Goal: Task Accomplishment & Management: Use online tool/utility

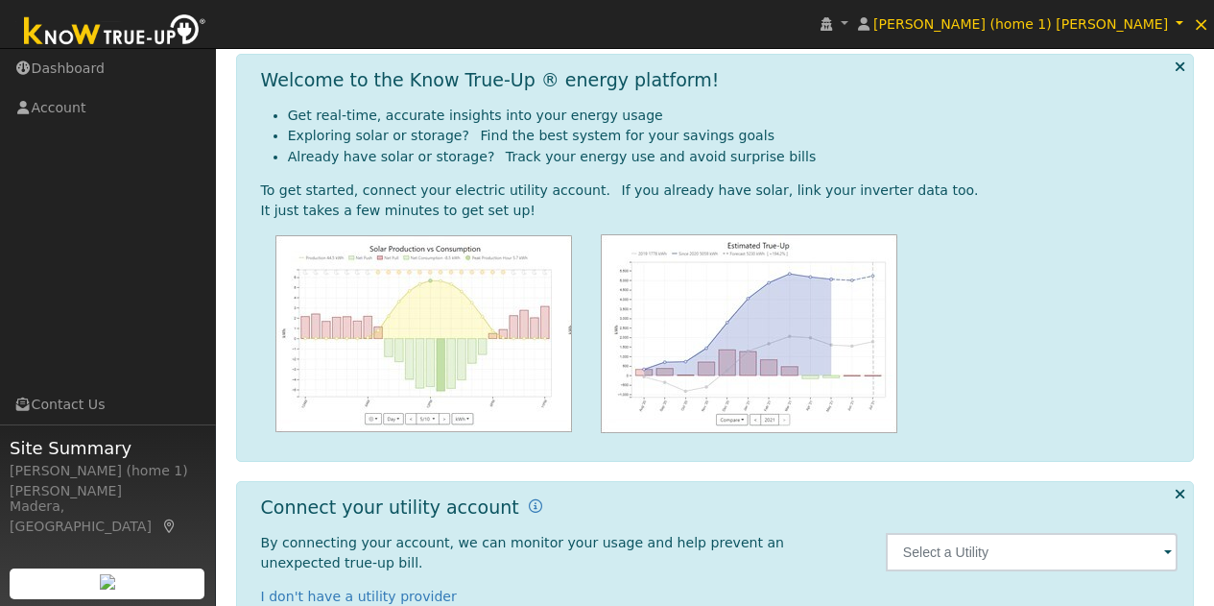
scroll to position [261, 0]
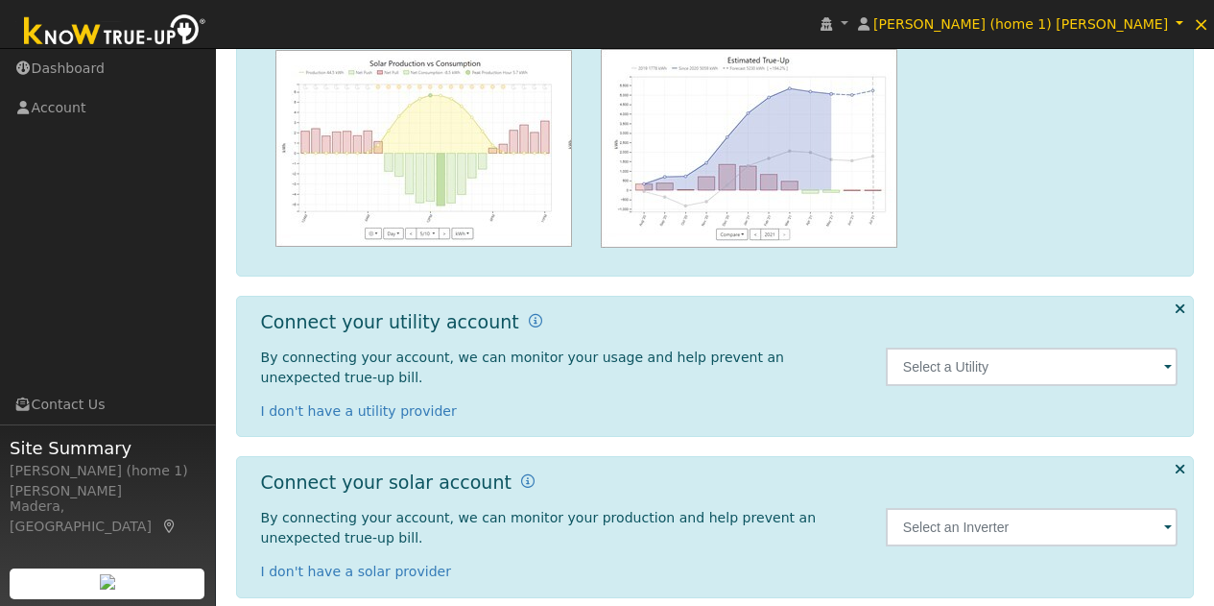
click at [1164, 357] on span at bounding box center [1168, 368] width 8 height 22
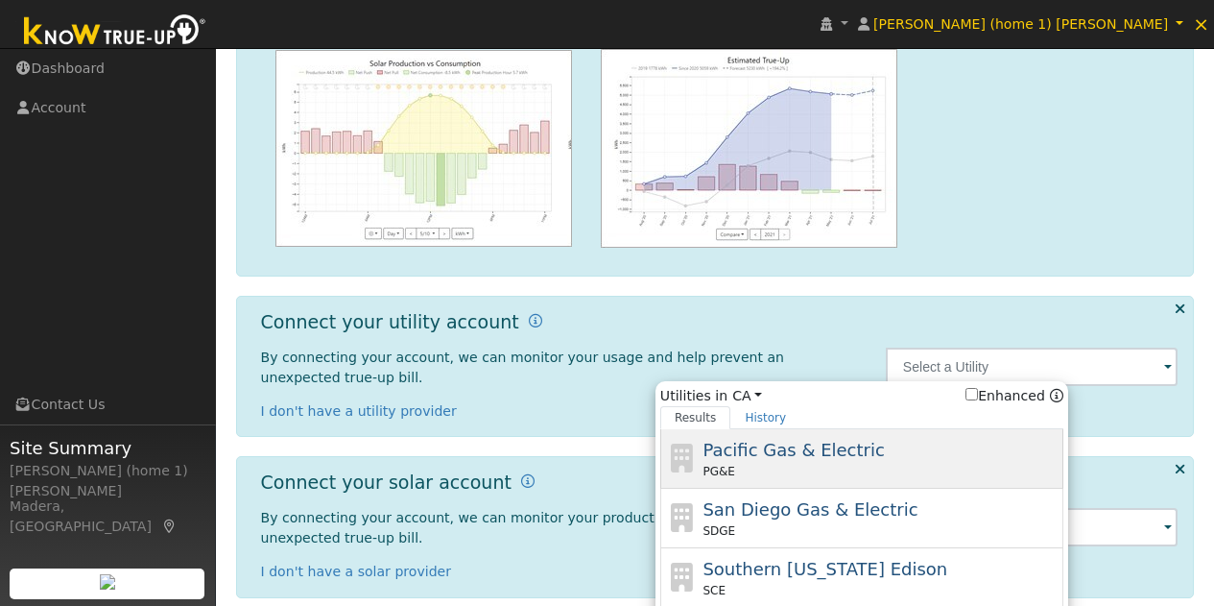
click at [852, 440] on span "Pacific Gas & Electric" at bounding box center [792, 450] width 181 height 20
type input "PG&E"
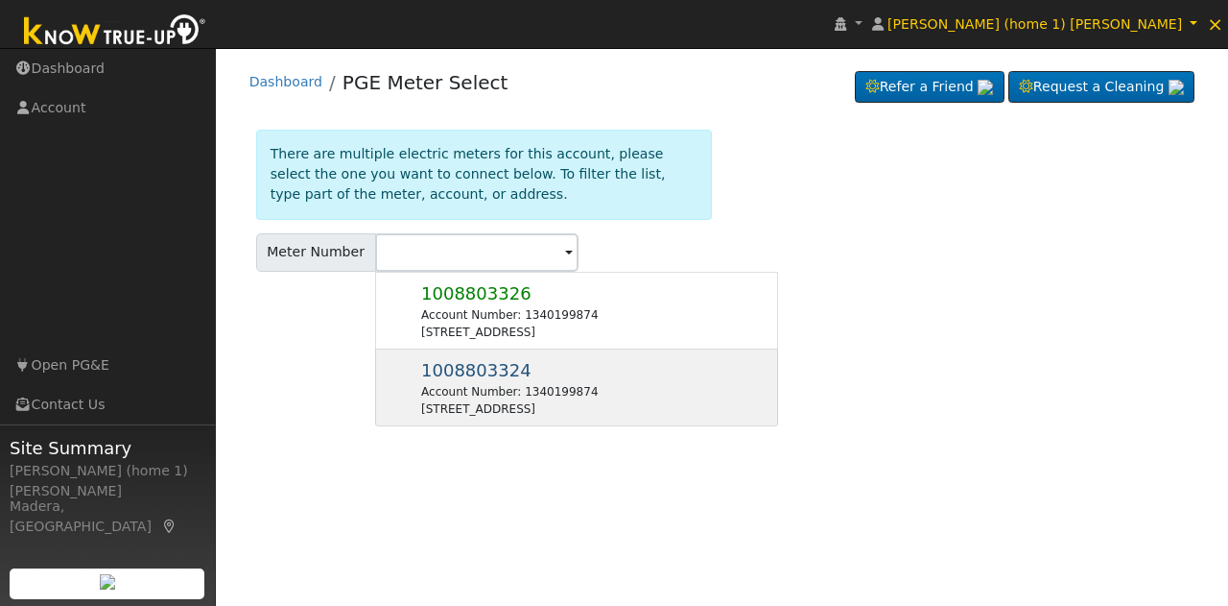
click at [597, 380] on div "1008803324 Account Number: 1340199874 [STREET_ADDRESS]" at bounding box center [509, 387] width 177 height 60
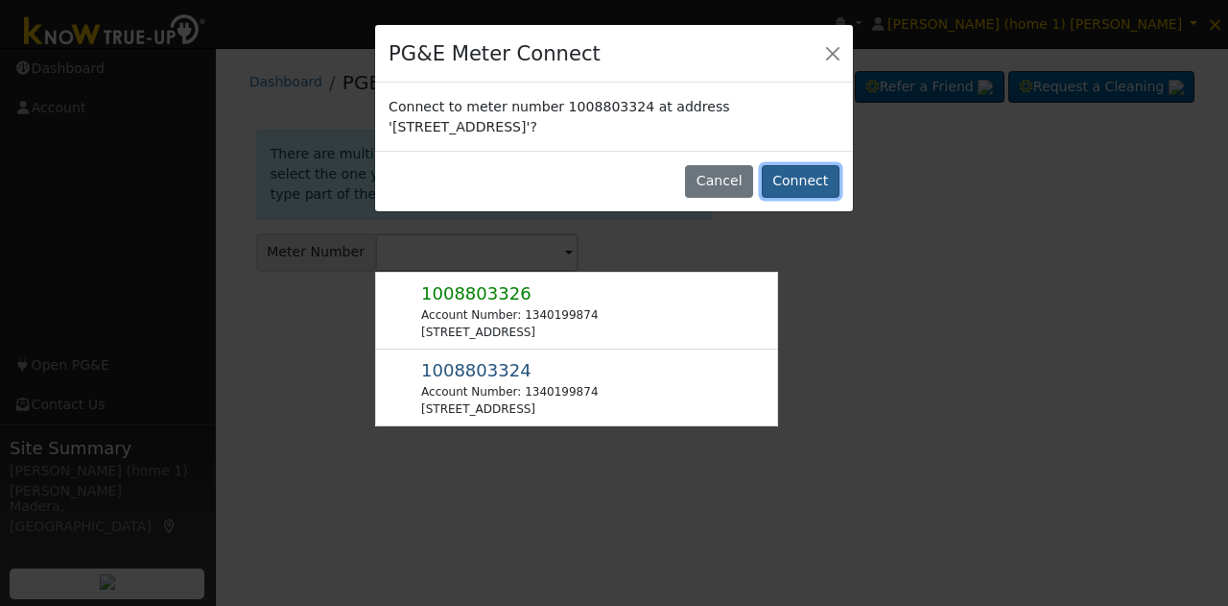
click at [798, 182] on button "Connect" at bounding box center [801, 181] width 78 height 33
